Goal: Information Seeking & Learning: Learn about a topic

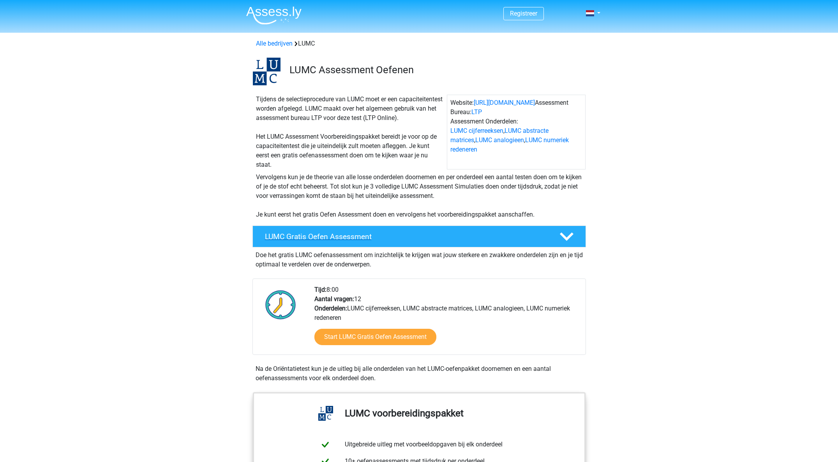
click at [410, 236] on h4 "LUMC Gratis Oefen Assessment" at bounding box center [406, 236] width 282 height 9
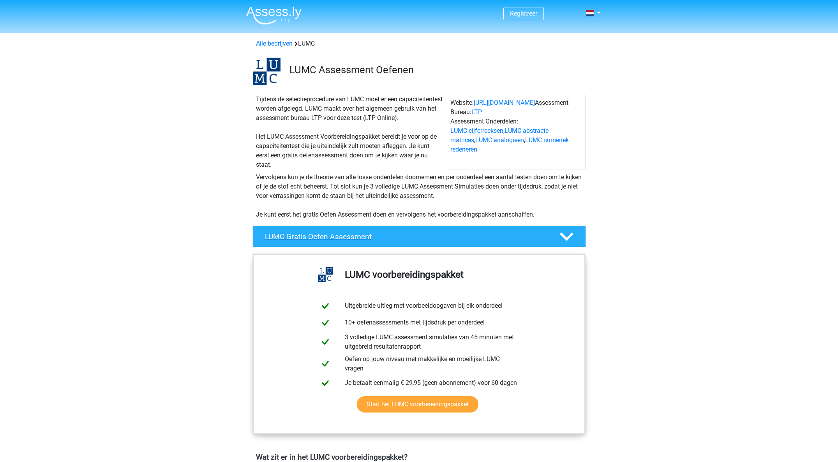
scroll to position [712, 0]
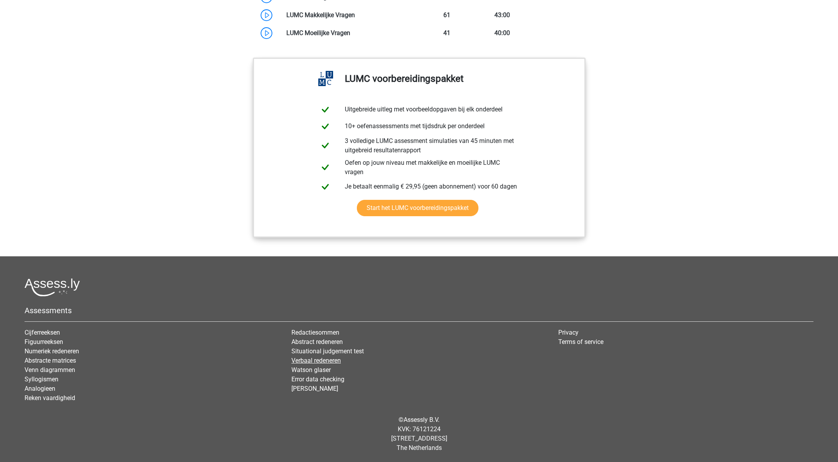
click at [321, 360] on link "Verbaal redeneren" at bounding box center [316, 360] width 49 height 7
click at [35, 389] on link "Analogieen" at bounding box center [40, 388] width 31 height 7
click at [46, 331] on link "Cijferreeksen" at bounding box center [42, 332] width 35 height 7
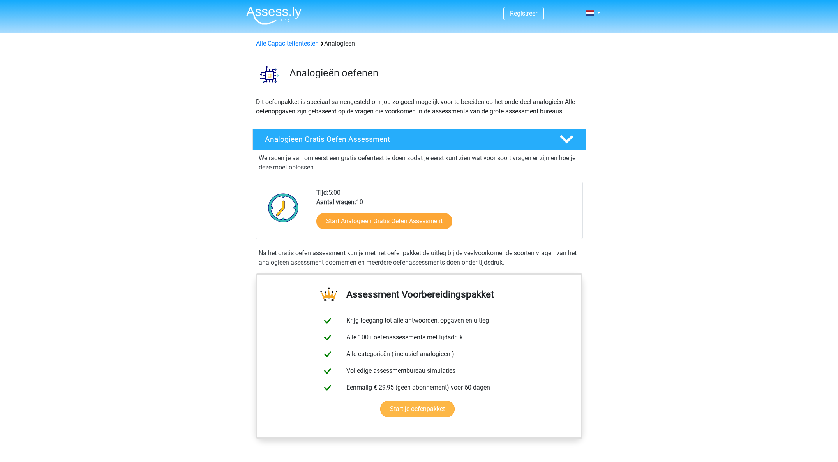
scroll to position [234, 0]
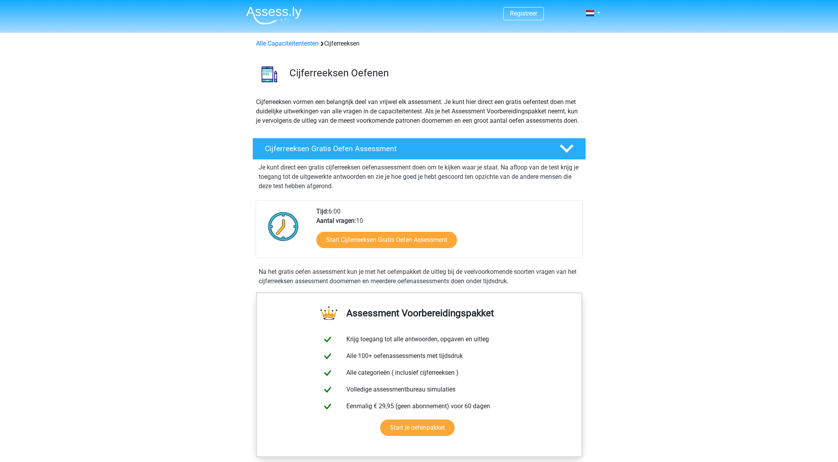
scroll to position [234, 0]
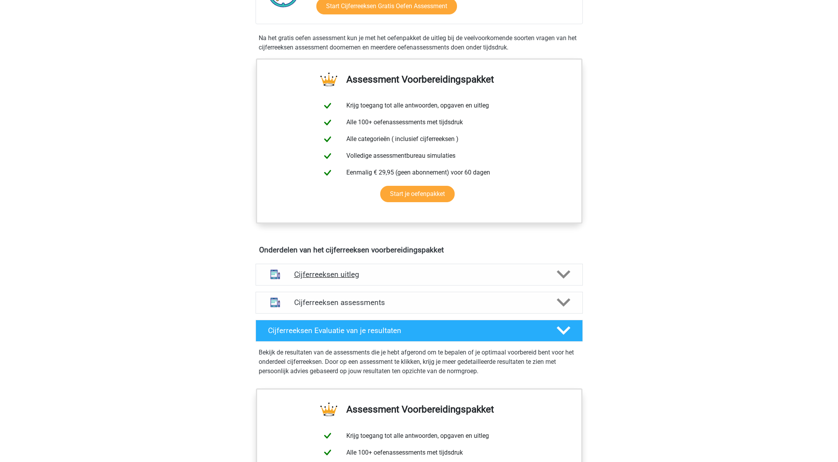
click at [564, 281] on icon at bounding box center [564, 275] width 14 height 14
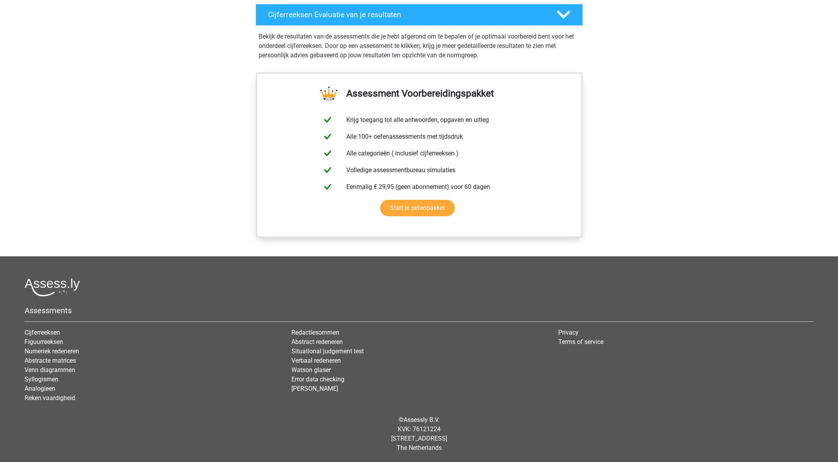
scroll to position [366, 0]
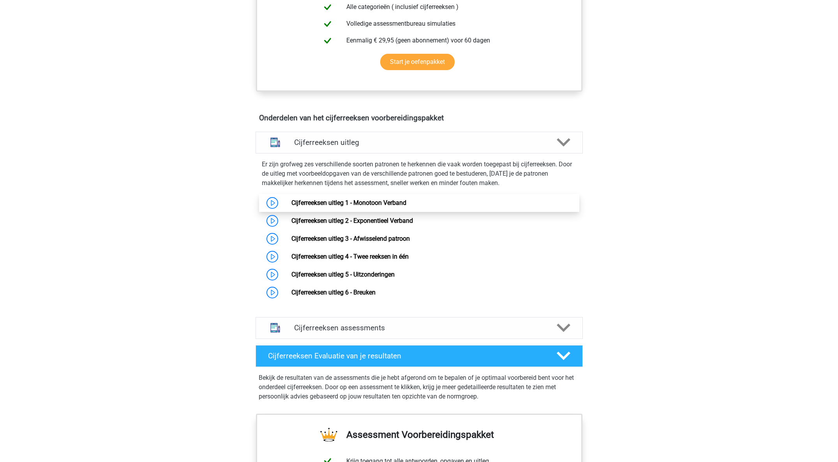
click at [359, 207] on link "Cijferreeksen uitleg 1 - Monotoon Verband" at bounding box center [349, 202] width 115 height 7
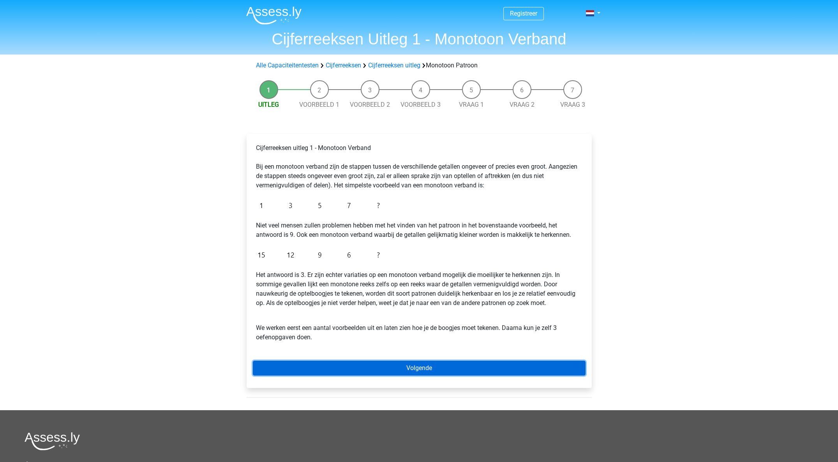
click at [431, 369] on link "Volgende" at bounding box center [419, 368] width 333 height 15
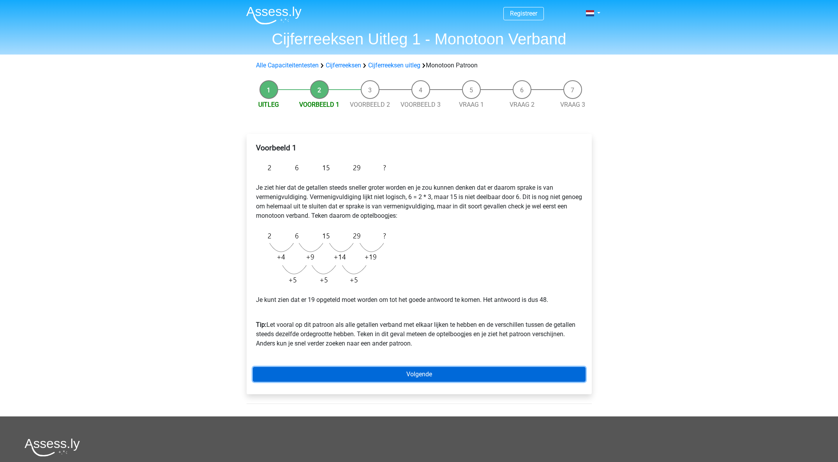
click at [436, 375] on link "Volgende" at bounding box center [419, 374] width 333 height 15
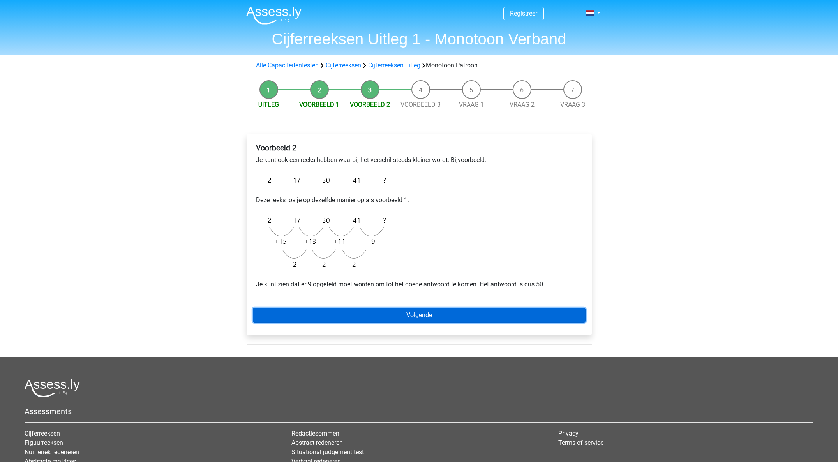
click at [428, 318] on link "Volgende" at bounding box center [419, 315] width 333 height 15
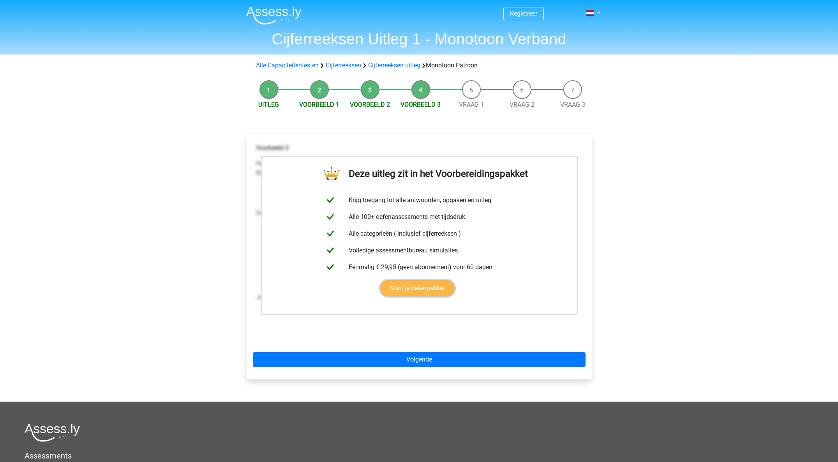
click at [435, 290] on link "Start je oefenpakket" at bounding box center [417, 288] width 74 height 16
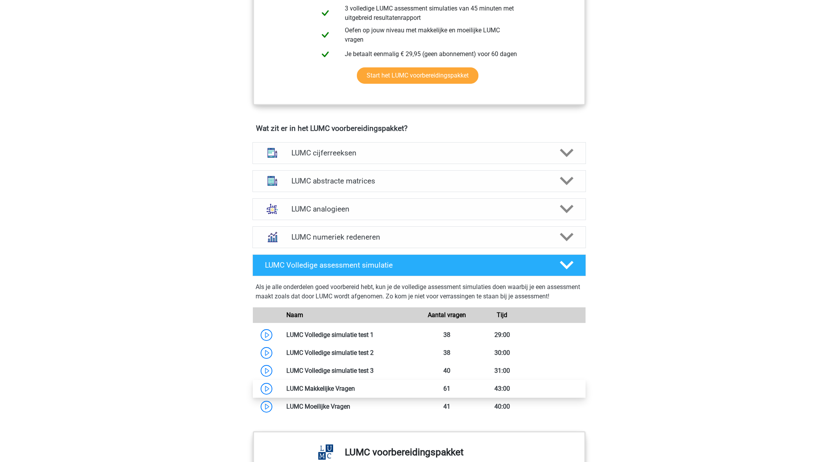
scroll to position [851, 0]
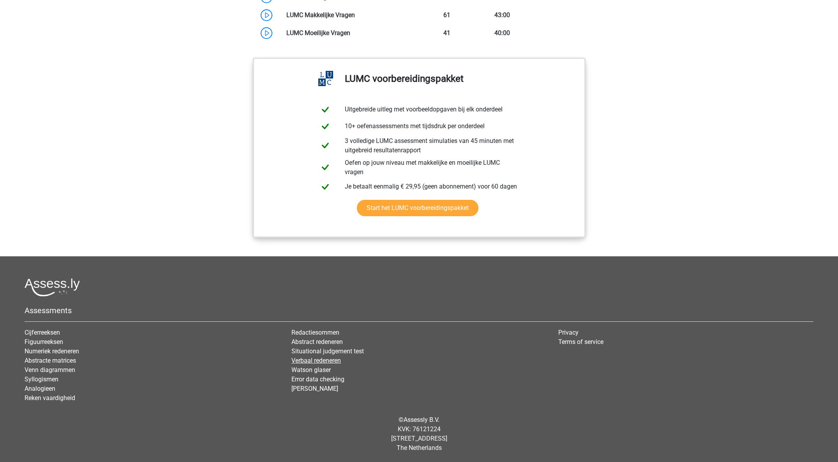
click at [308, 361] on link "Verbaal redeneren" at bounding box center [316, 360] width 49 height 7
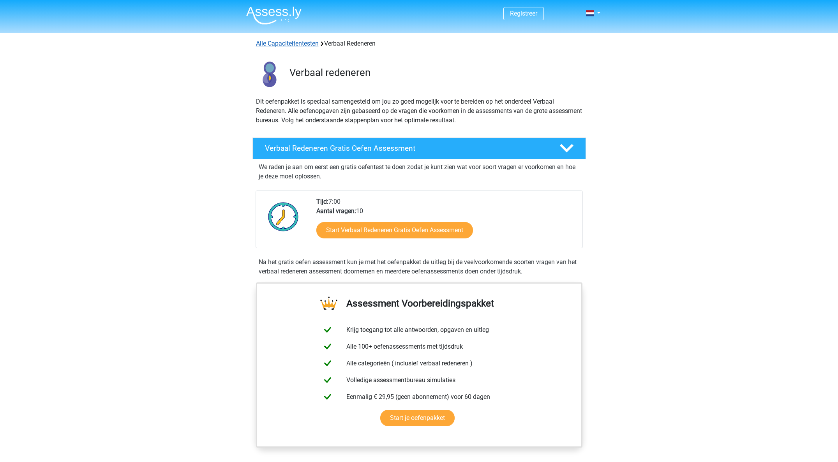
click at [292, 44] on link "Alle Capaciteitentesten" at bounding box center [287, 43] width 63 height 7
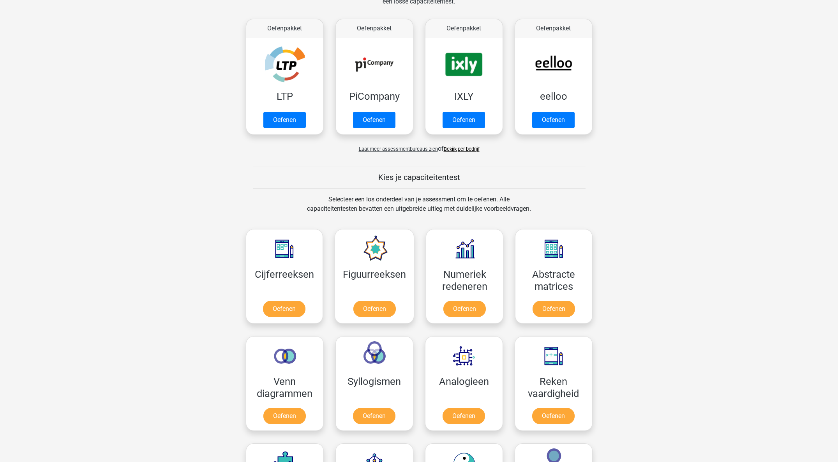
scroll to position [331, 0]
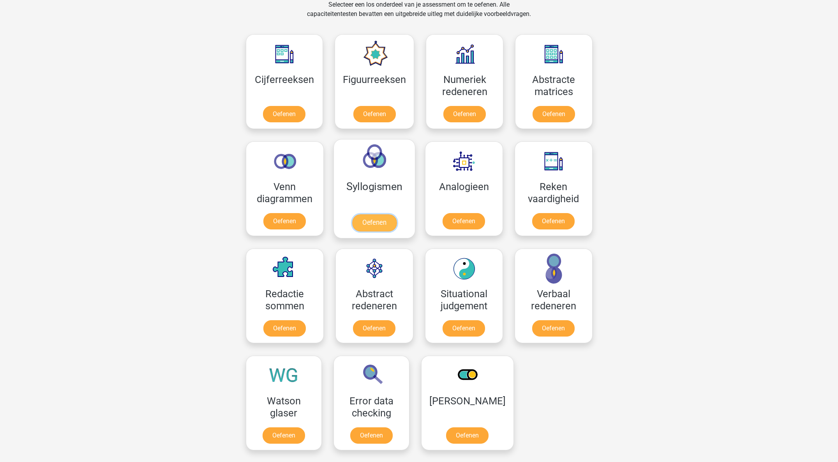
click at [375, 214] on link "Oefenen" at bounding box center [374, 222] width 44 height 17
